Goal: Task Accomplishment & Management: Use online tool/utility

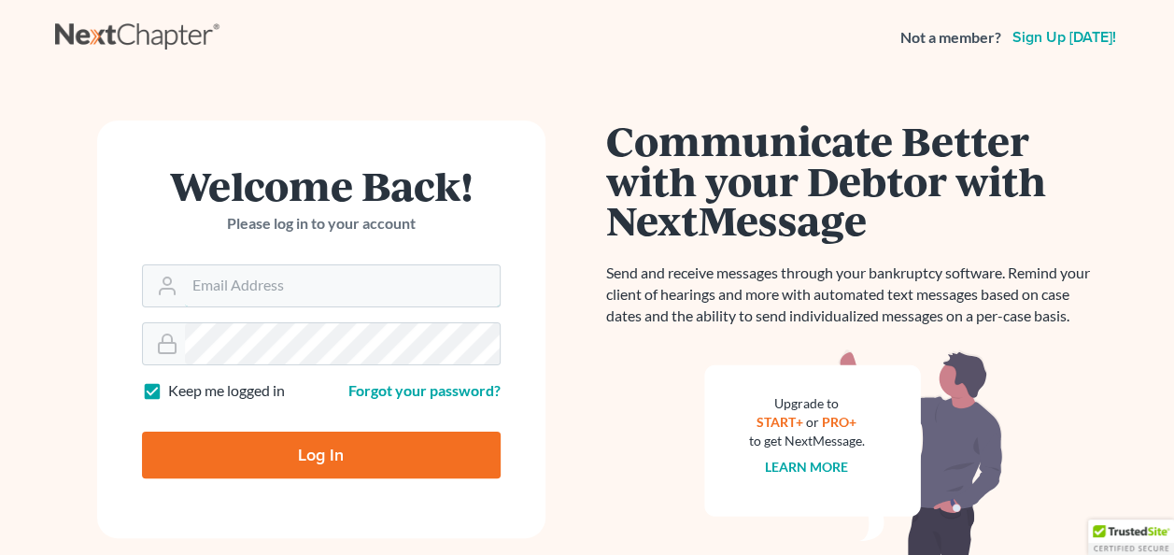
type input "[PERSON_NAME][EMAIL_ADDRESS][PERSON_NAME][DOMAIN_NAME]"
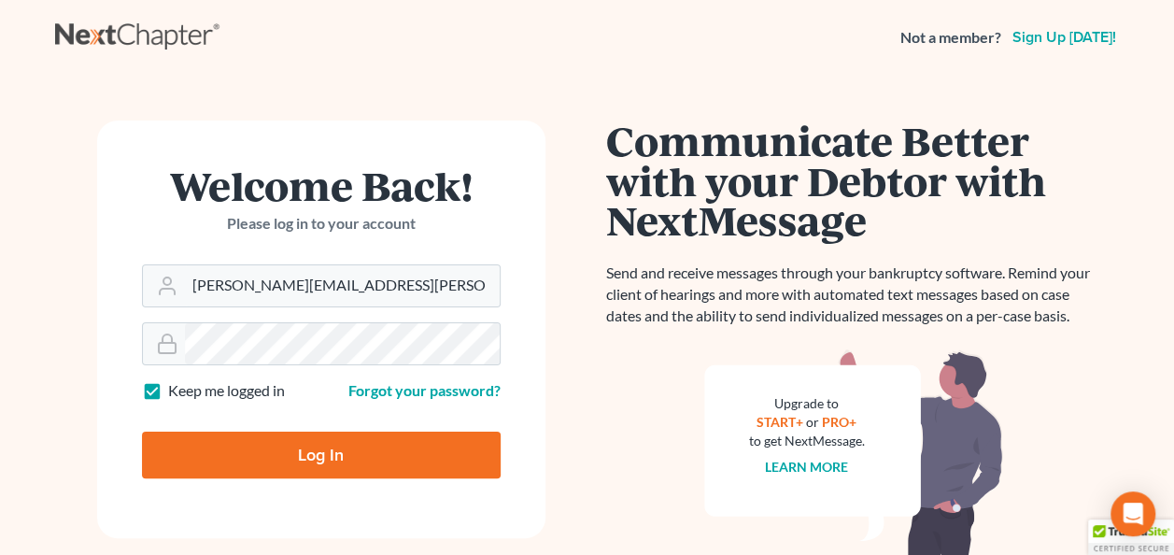
click at [286, 444] on input "Log In" at bounding box center [321, 454] width 359 height 47
type input "Thinking..."
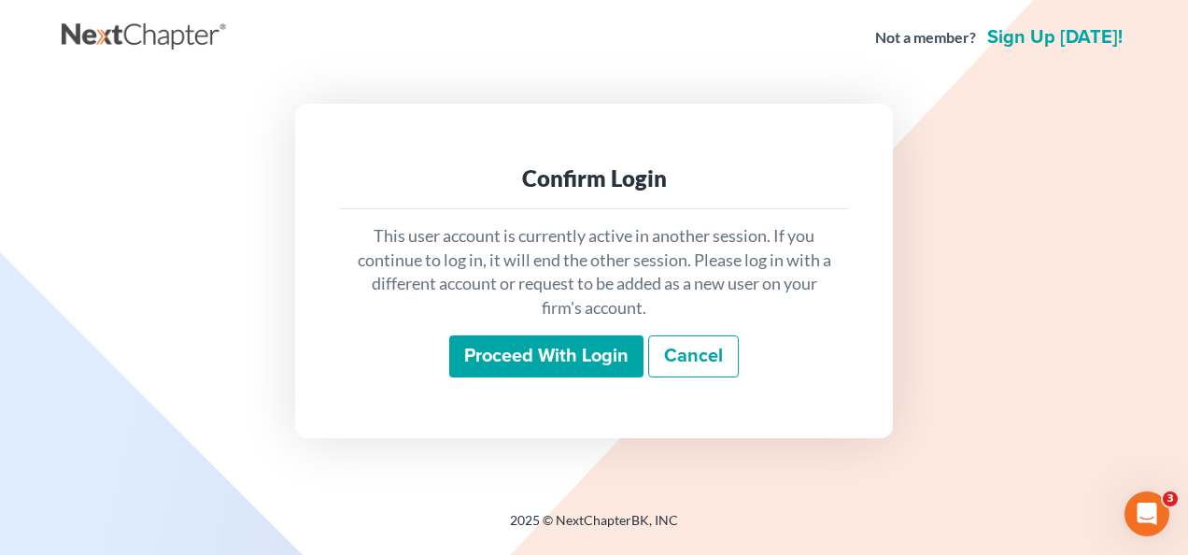
click at [567, 357] on input "Proceed with login" at bounding box center [546, 356] width 194 height 43
